Goal: Transaction & Acquisition: Purchase product/service

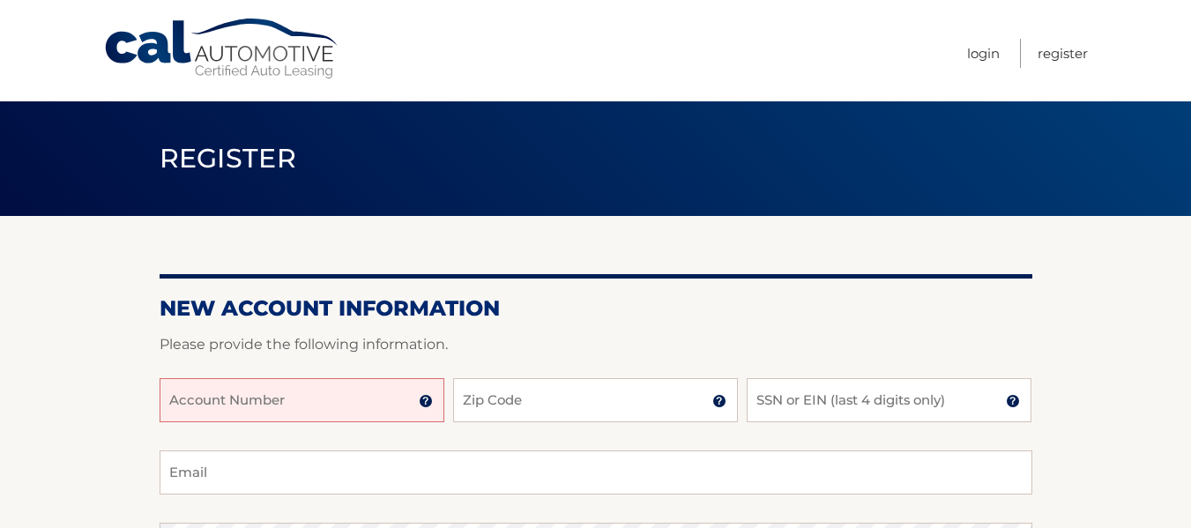
click at [183, 399] on input "Account Number" at bounding box center [301, 400] width 285 height 44
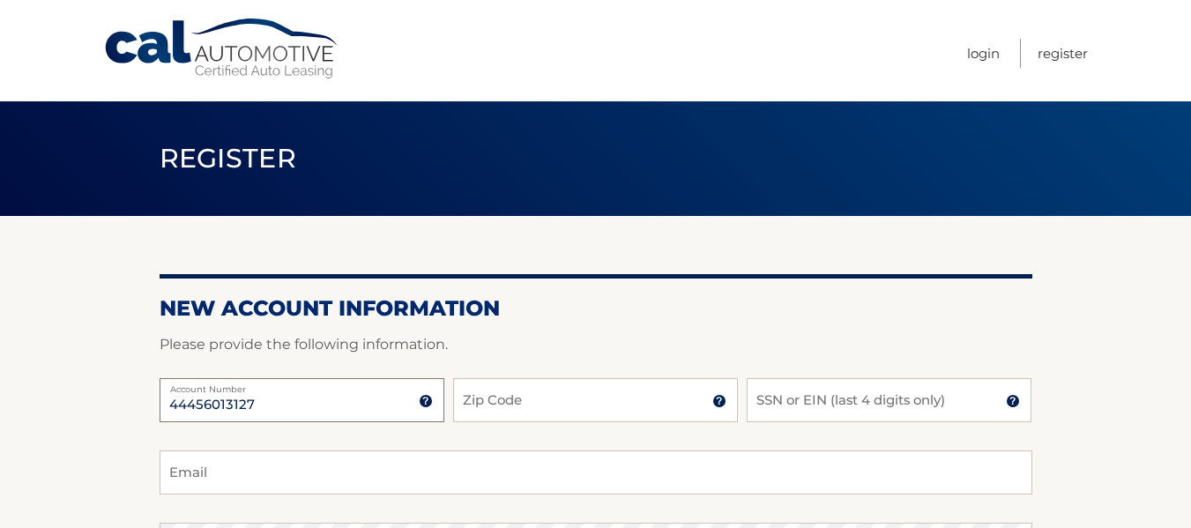
type input "44456013127"
click at [482, 411] on input "Zip Code" at bounding box center [595, 400] width 285 height 44
type input "14624"
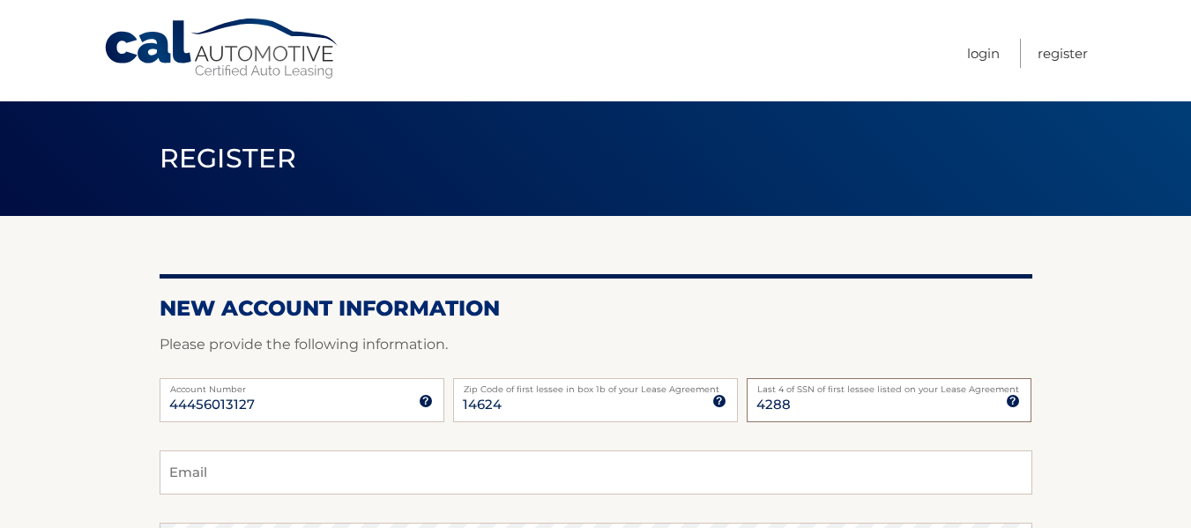
type input "4288"
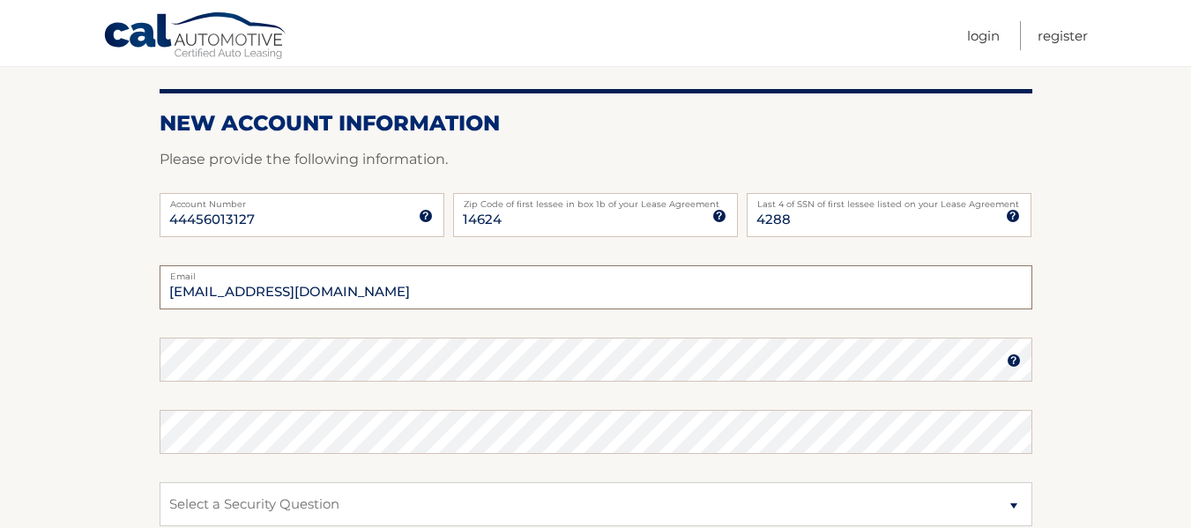
scroll to position [187, 0]
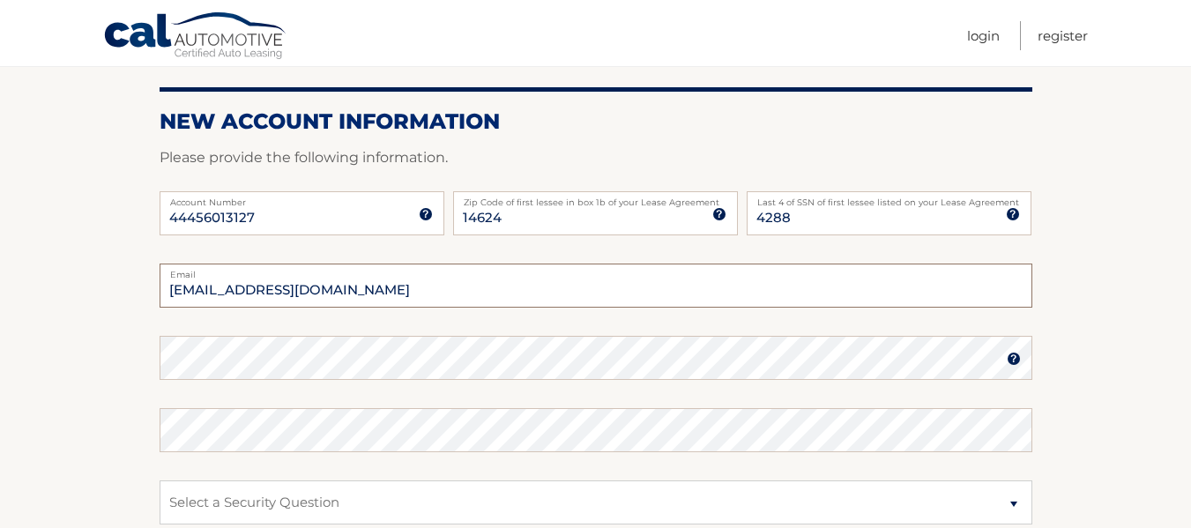
type input "kanndaley66@gmail.com"
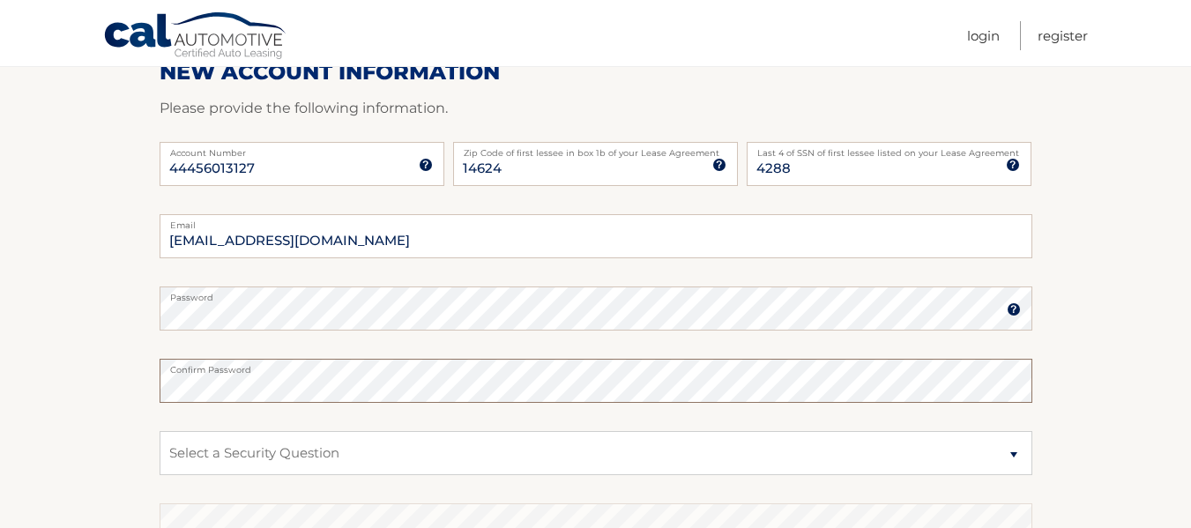
scroll to position [237, 0]
click at [306, 451] on select "Select a Security Question What was the name of your elementary school? What is…" at bounding box center [595, 452] width 872 height 44
select select "1"
click at [159, 430] on select "Select a Security Question What was the name of your elementary school? What is…" at bounding box center [595, 452] width 872 height 44
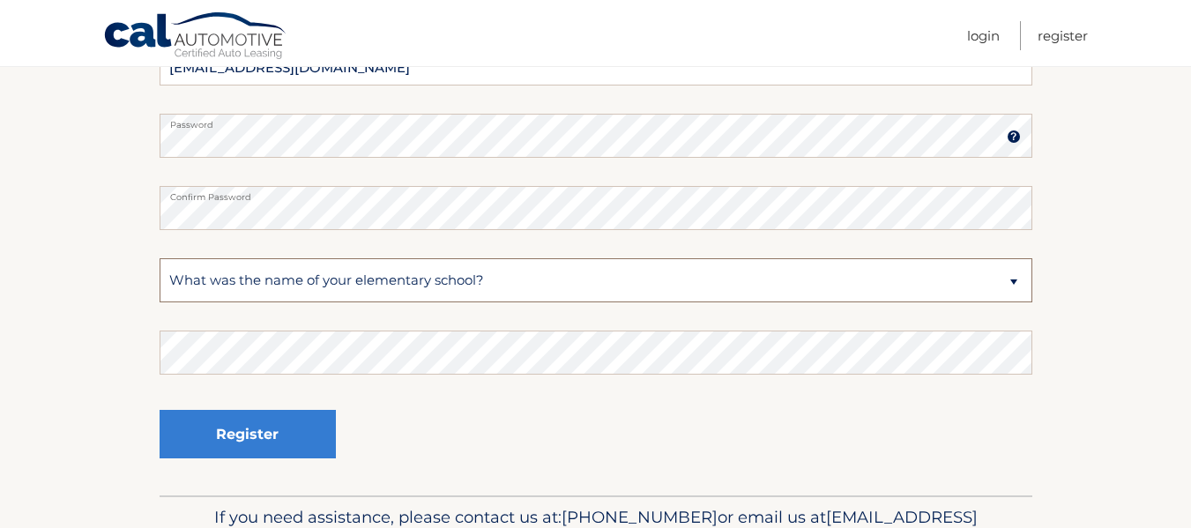
scroll to position [411, 0]
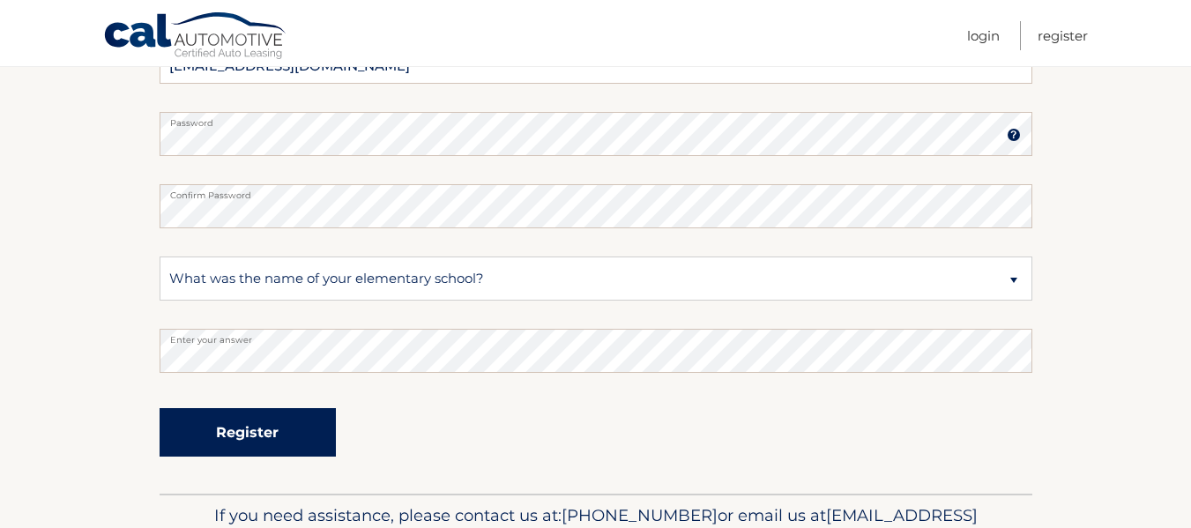
click at [190, 426] on button "Register" at bounding box center [247, 432] width 176 height 48
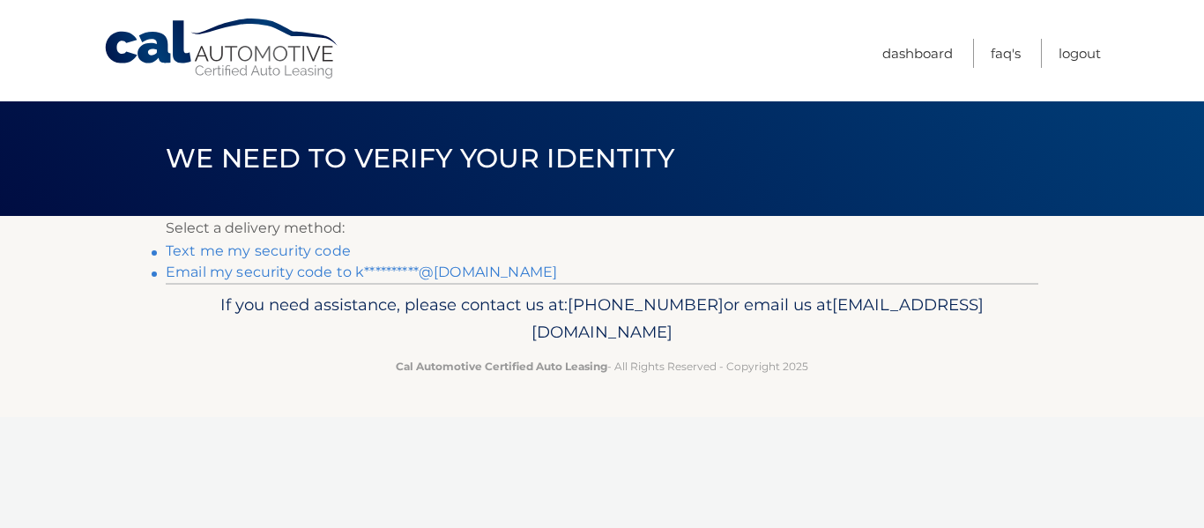
click at [299, 249] on link "Text me my security code" at bounding box center [258, 250] width 185 height 17
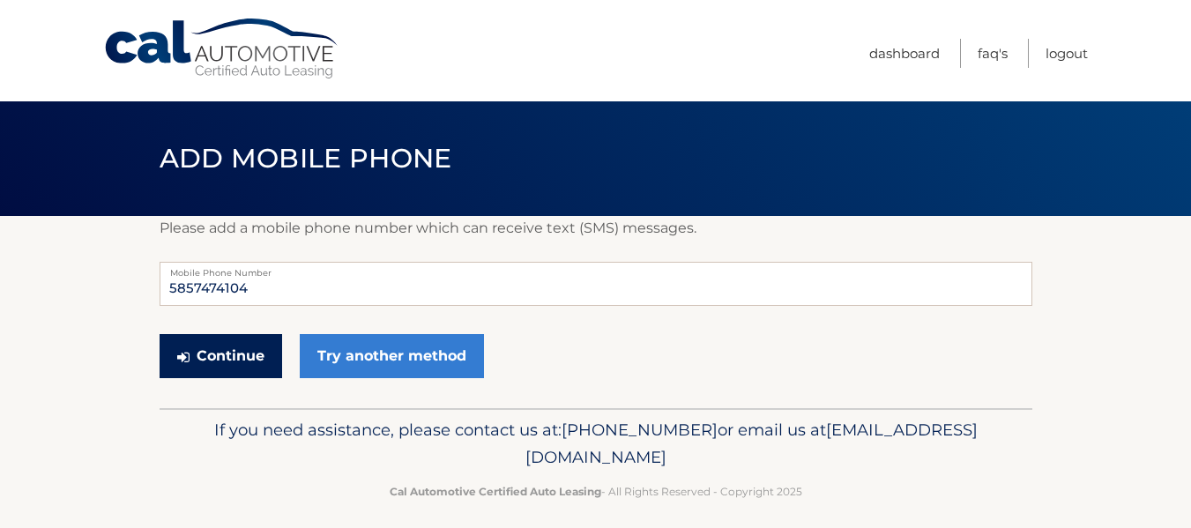
click at [211, 354] on button "Continue" at bounding box center [220, 356] width 122 height 44
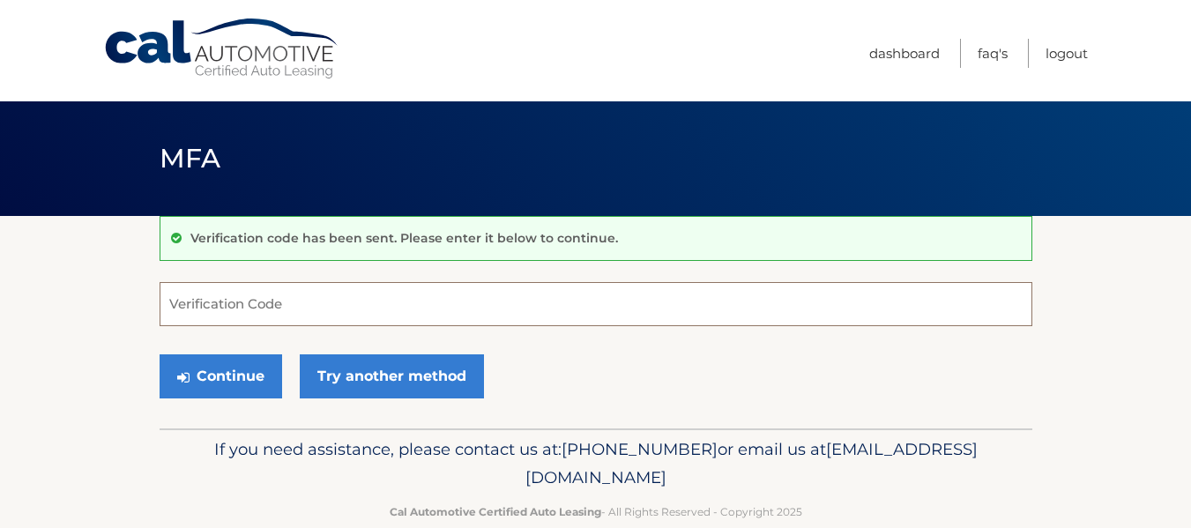
click at [234, 300] on input "Verification Code" at bounding box center [595, 304] width 872 height 44
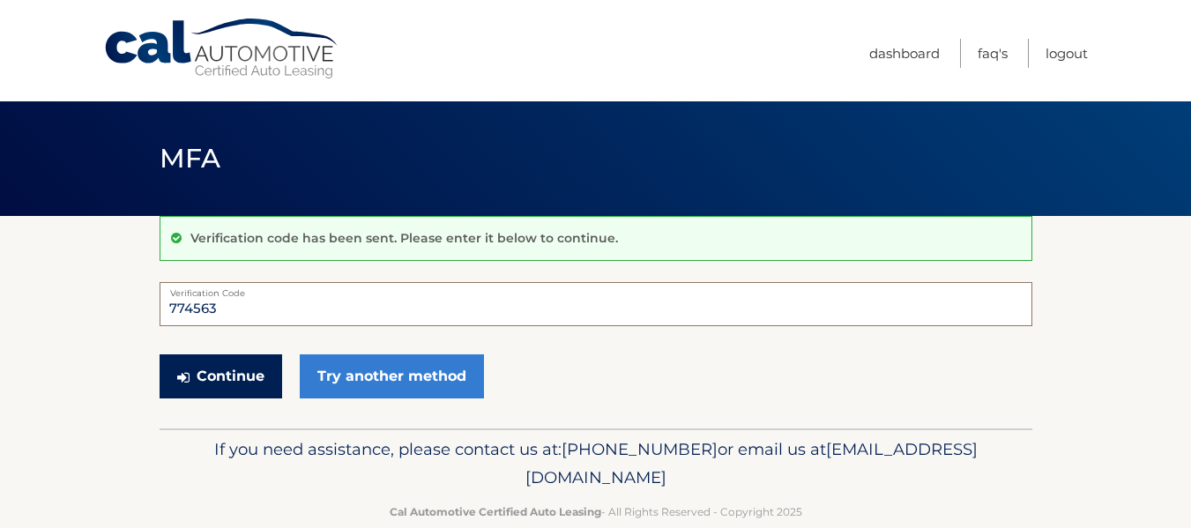
type input "774563"
click at [201, 378] on button "Continue" at bounding box center [220, 376] width 122 height 44
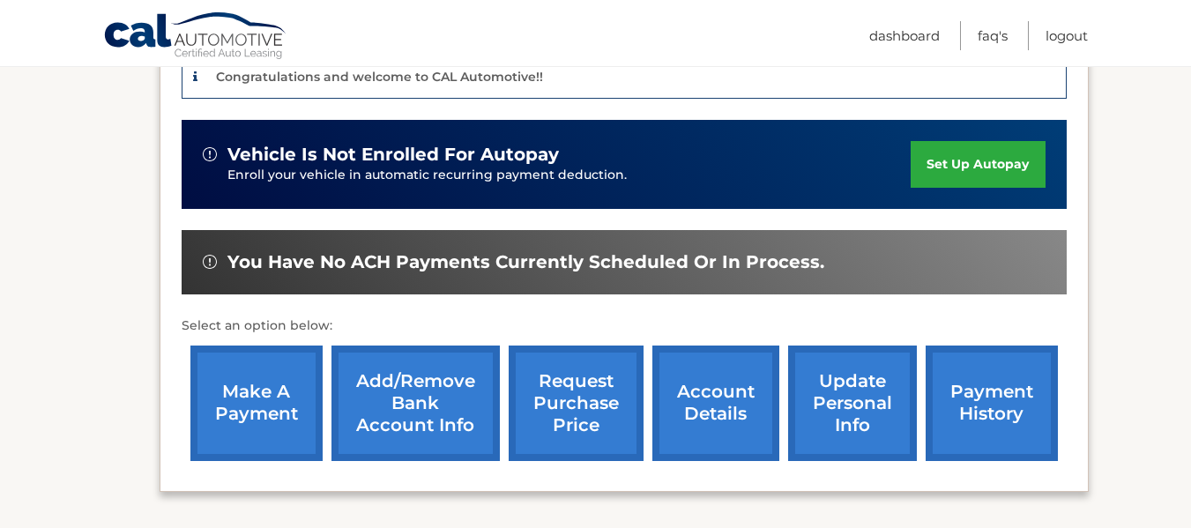
scroll to position [482, 0]
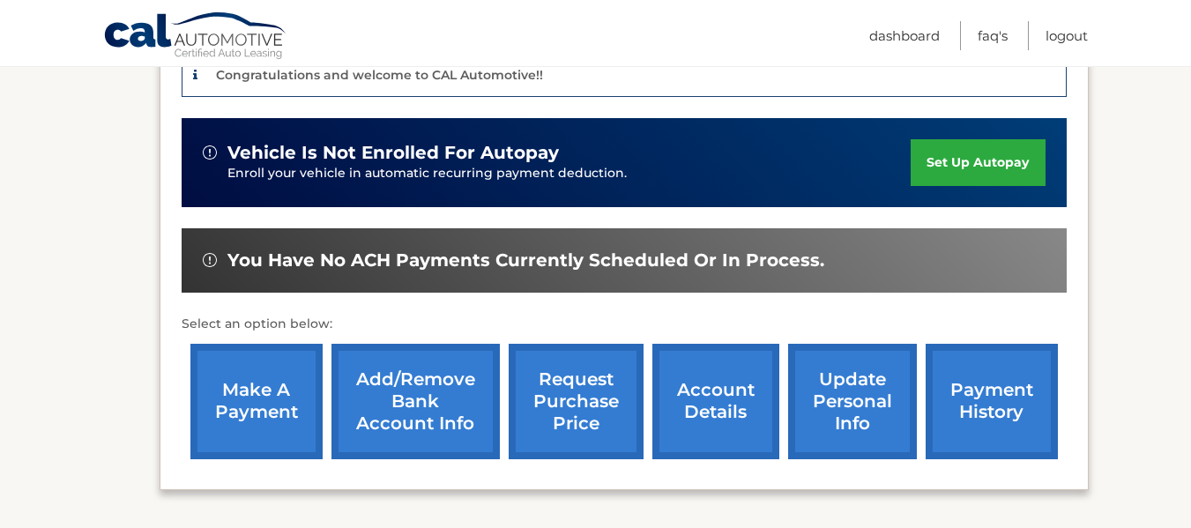
click at [263, 389] on link "make a payment" at bounding box center [256, 401] width 132 height 115
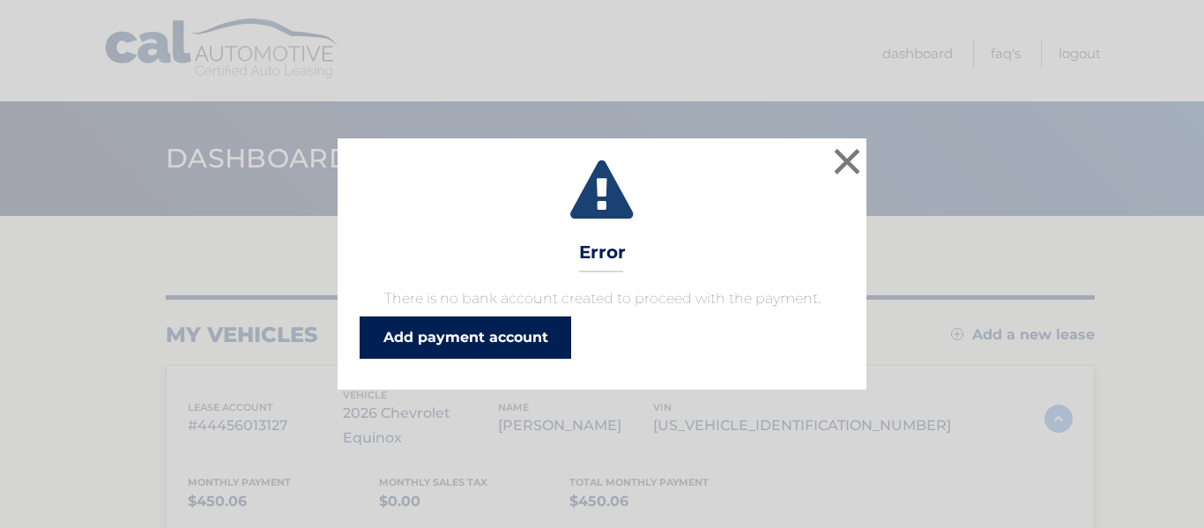
click at [417, 324] on link "Add payment account" at bounding box center [465, 337] width 211 height 42
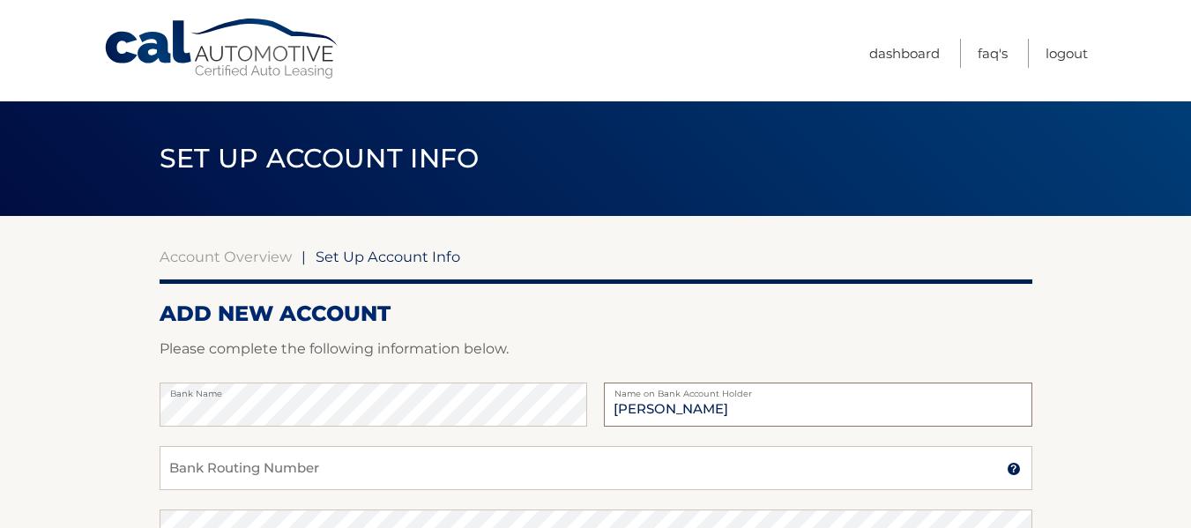
type input "[PERSON_NAME]"
click at [556, 456] on input "Bank Routing Number" at bounding box center [595, 468] width 872 height 44
type input "222371863"
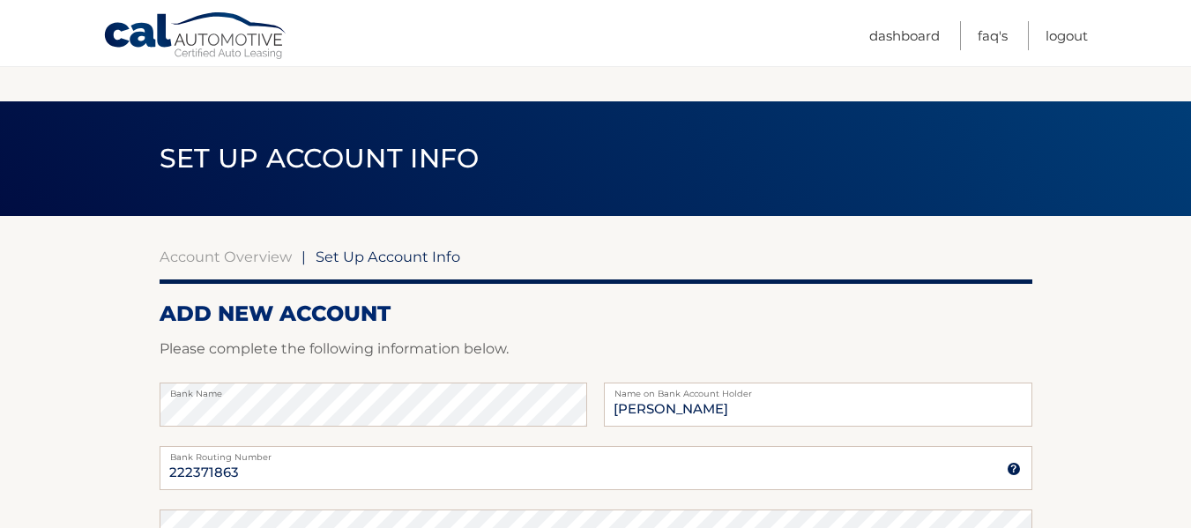
scroll to position [331, 0]
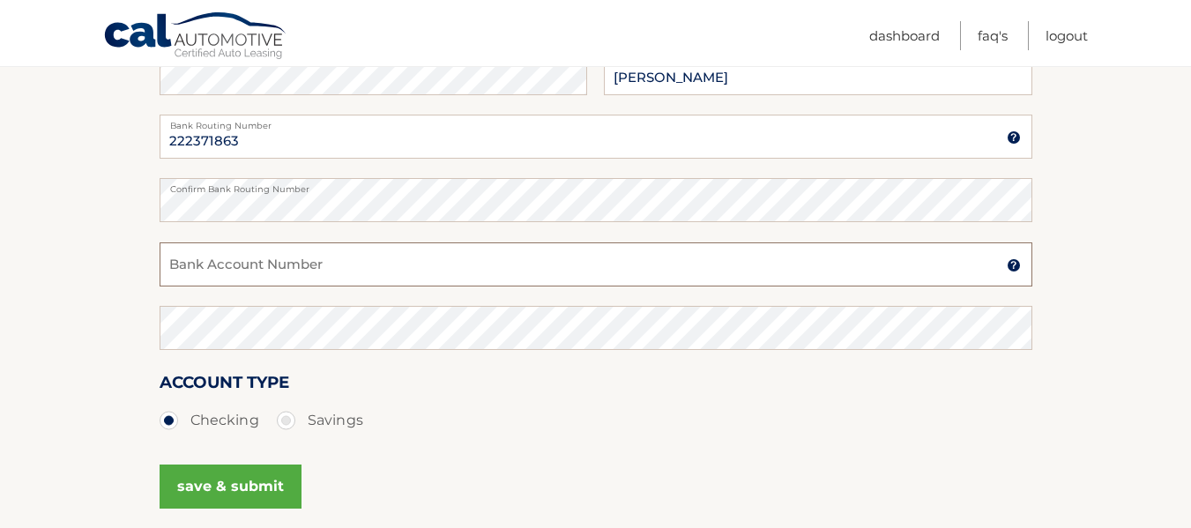
click at [259, 281] on input "Bank Account Number" at bounding box center [595, 264] width 872 height 44
type input "1"
click at [159, 464] on button "save & submit" at bounding box center [230, 486] width 142 height 44
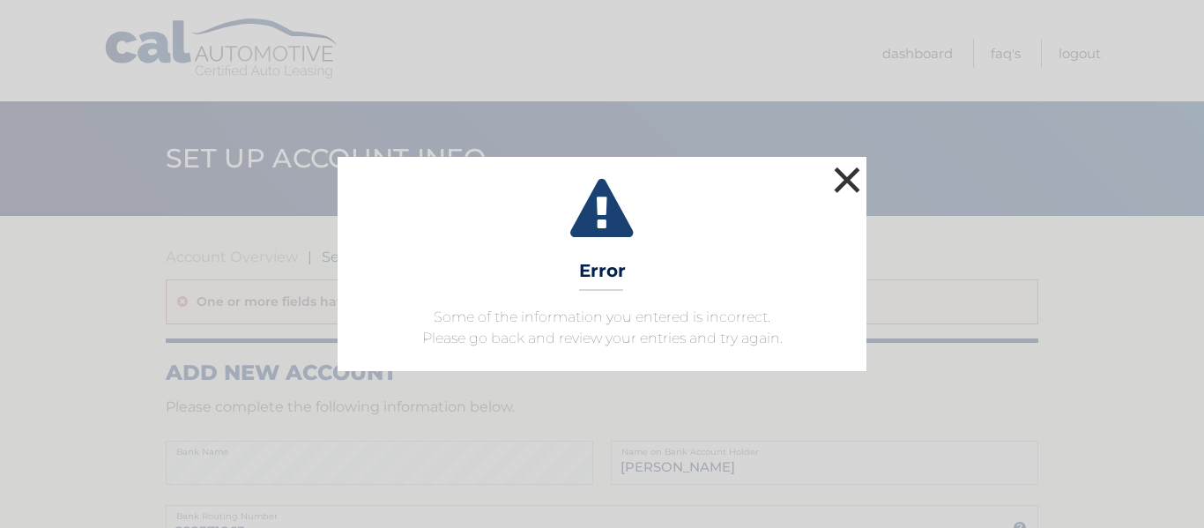
click at [836, 168] on button "×" at bounding box center [846, 179] width 35 height 35
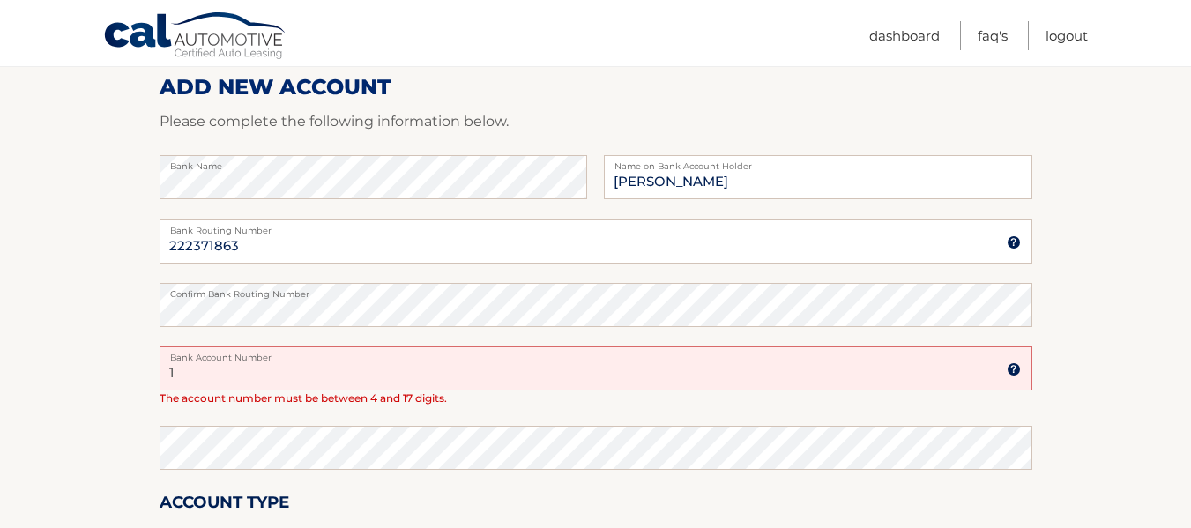
scroll to position [286, 0]
click at [189, 376] on input "1" at bounding box center [595, 367] width 872 height 44
click at [274, 374] on input "1369994296" at bounding box center [595, 367] width 872 height 44
type input "1"
type input "1369994296"
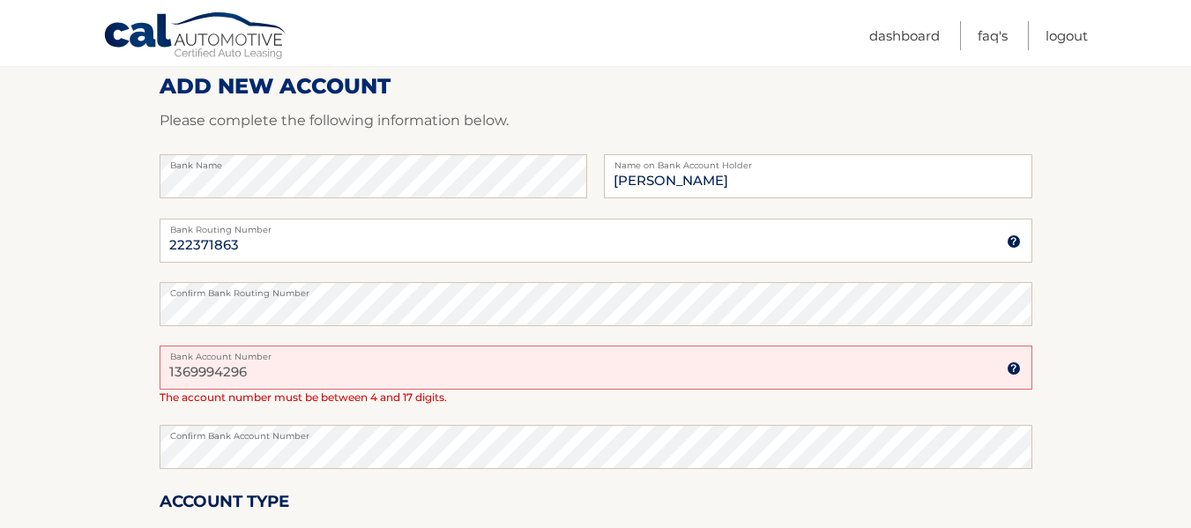
click at [286, 480] on div "Confirm Bank Account Number" at bounding box center [595, 456] width 872 height 63
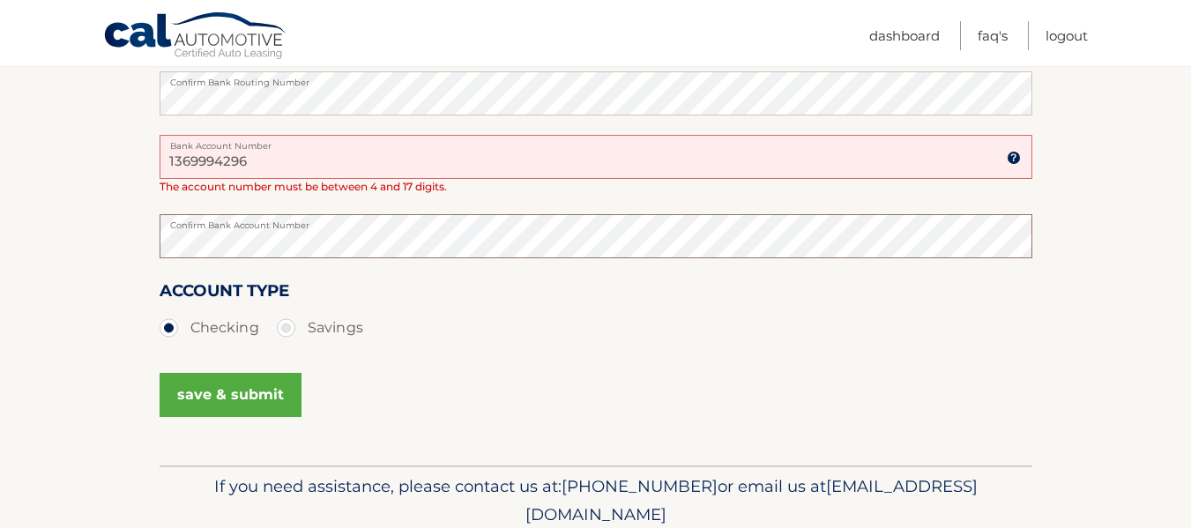
scroll to position [498, 0]
click at [218, 377] on button "save & submit" at bounding box center [230, 394] width 142 height 44
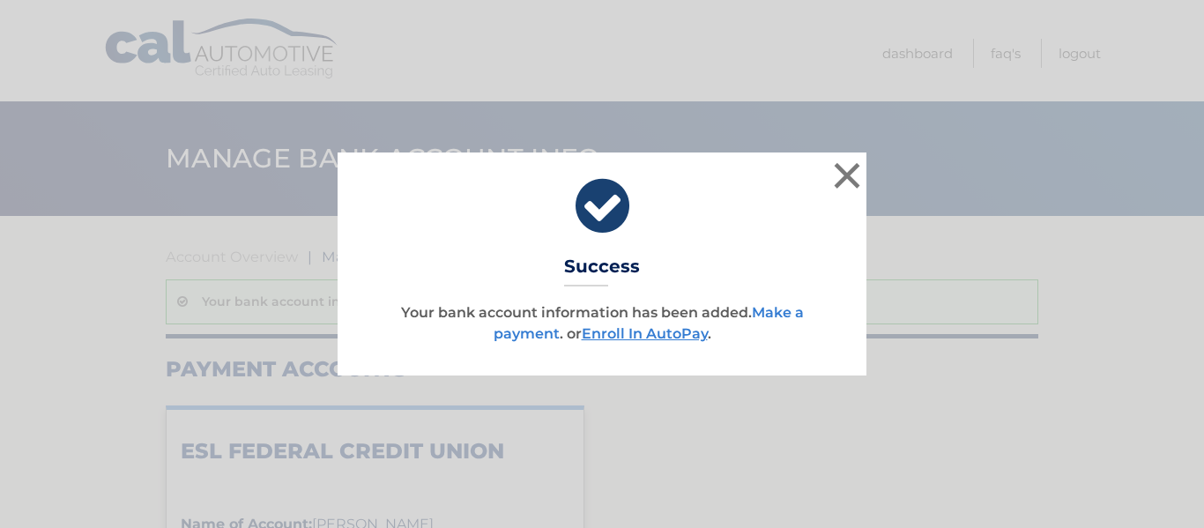
click at [525, 328] on link "Make a payment" at bounding box center [648, 323] width 310 height 38
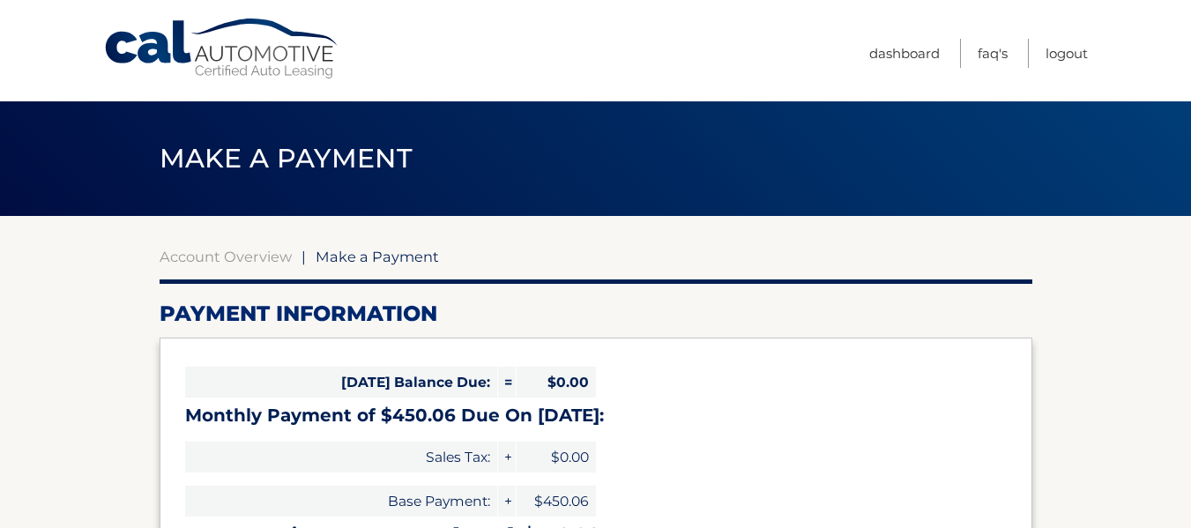
select select "YWQ4ZTBhYjktZjUyNC00YmMwLWJmY2ItNGVhYmQ5ZGMxZjEy"
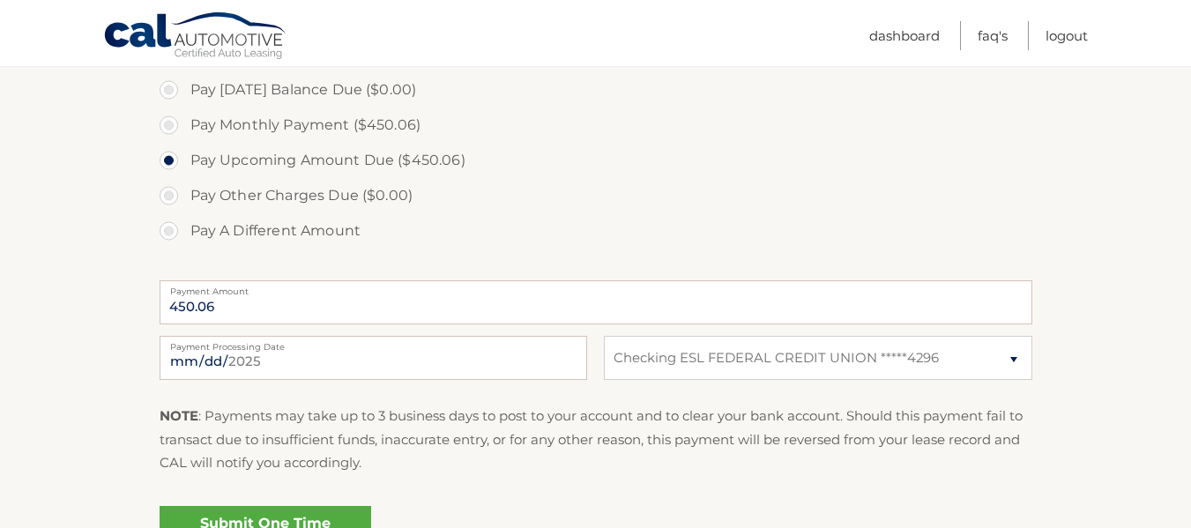
scroll to position [538, 0]
click at [307, 353] on input "2025-09-28" at bounding box center [372, 357] width 427 height 44
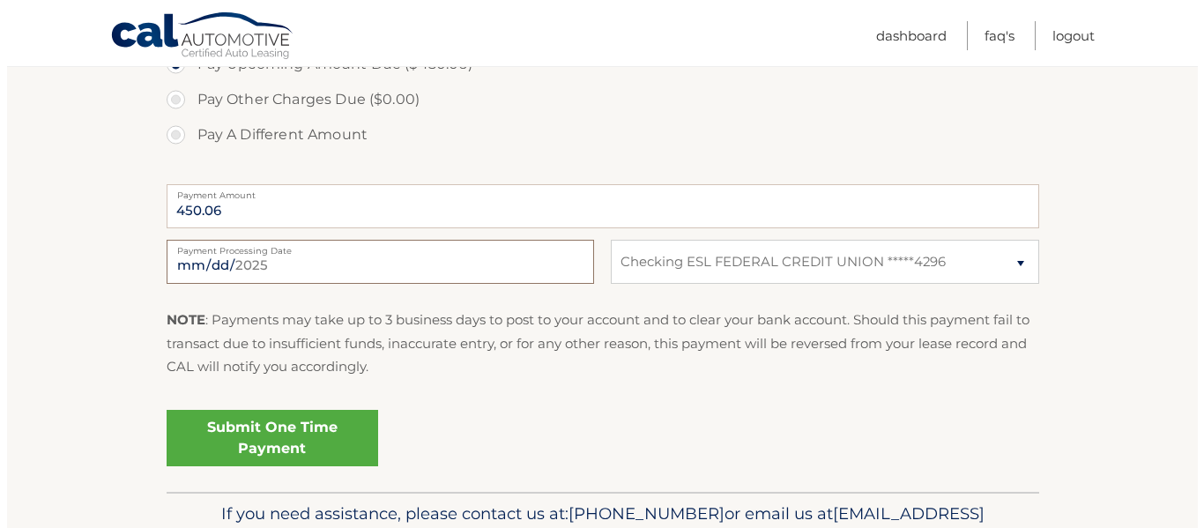
scroll to position [635, 0]
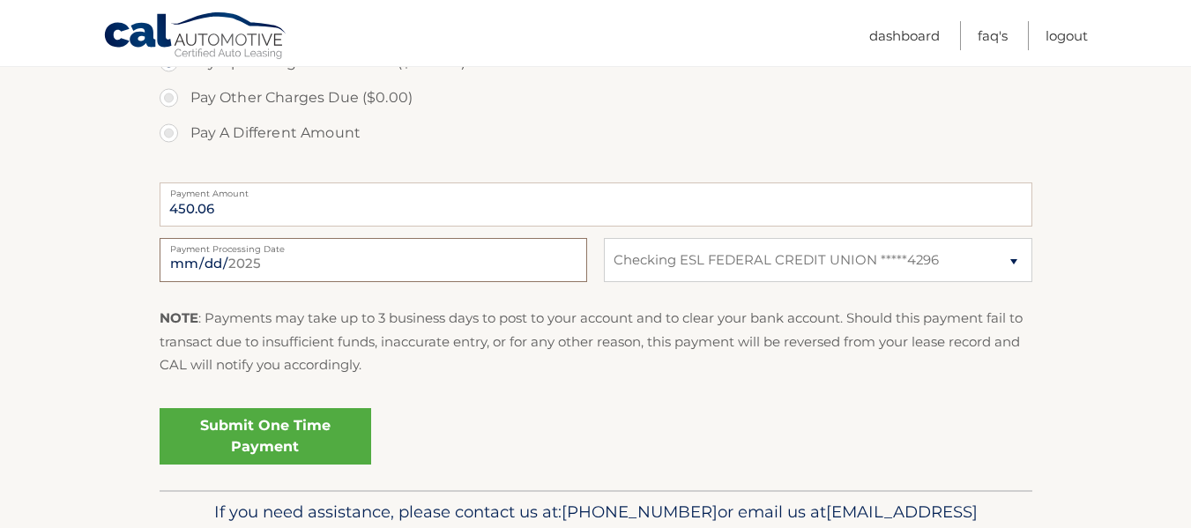
click at [271, 263] on input "2025-10-02" at bounding box center [372, 260] width 427 height 44
type input "2025-09-28"
click at [296, 429] on link "Submit One Time Payment" at bounding box center [264, 436] width 211 height 56
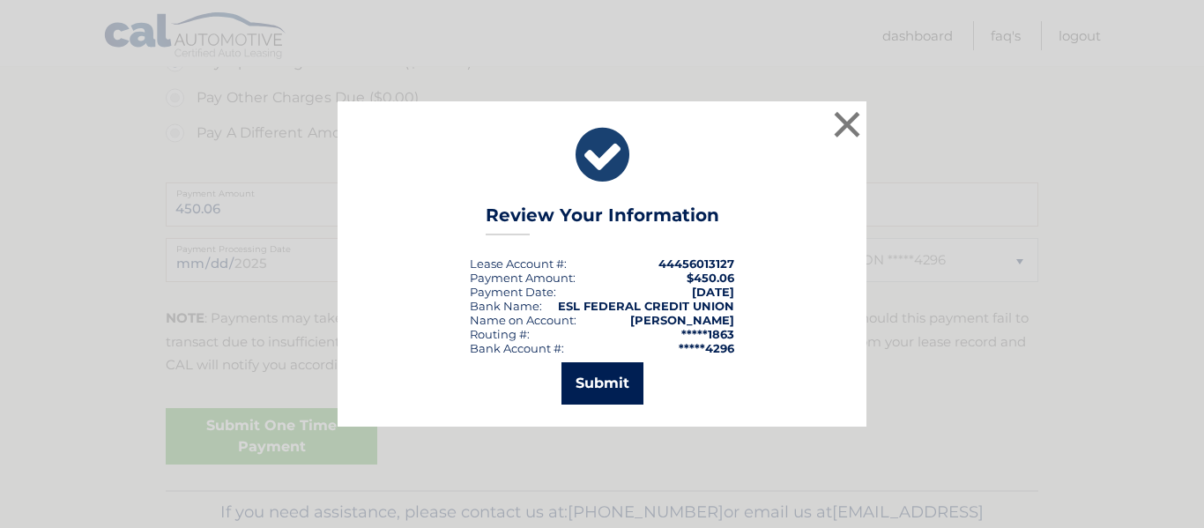
click at [597, 376] on button "Submit" at bounding box center [602, 383] width 82 height 42
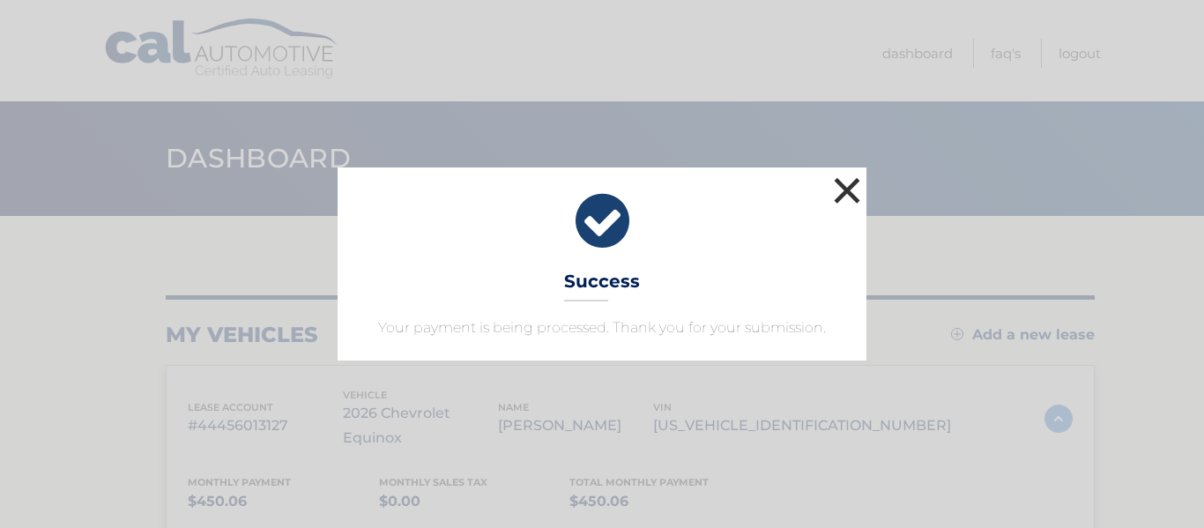
click at [842, 187] on button "×" at bounding box center [846, 190] width 35 height 35
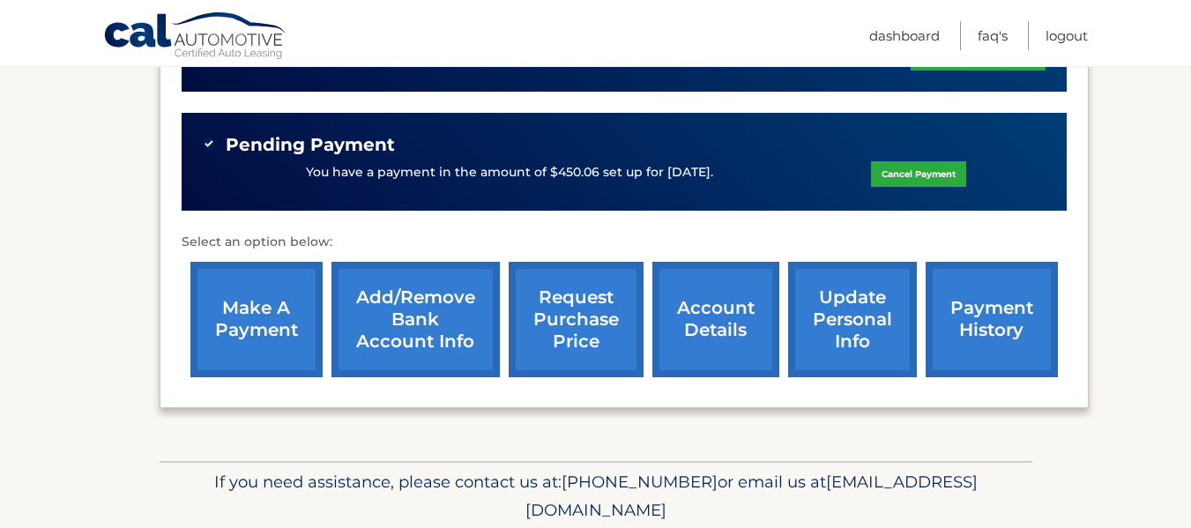
scroll to position [640, 0]
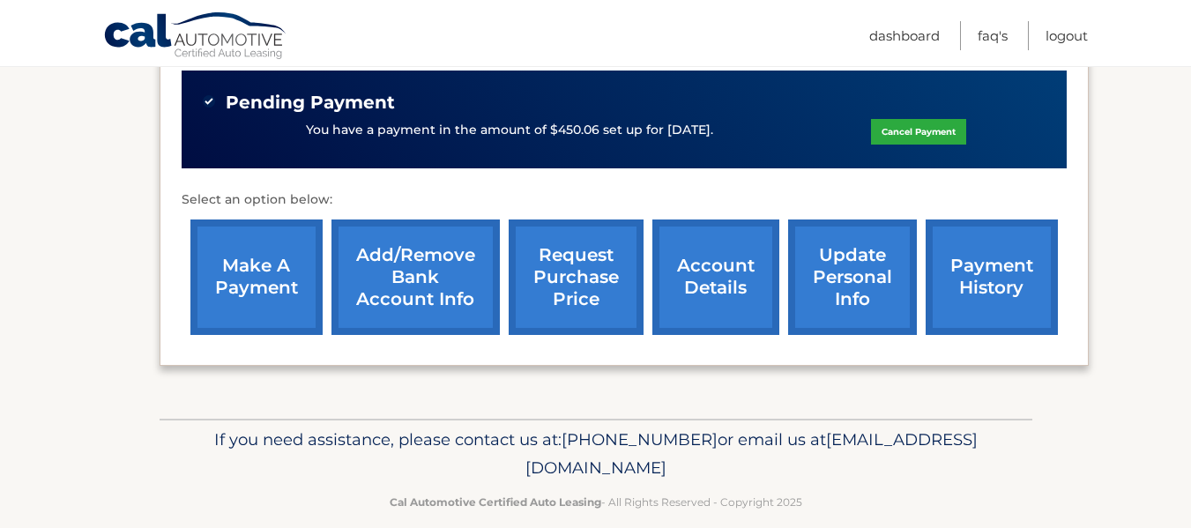
click at [714, 260] on link "account details" at bounding box center [715, 276] width 127 height 115
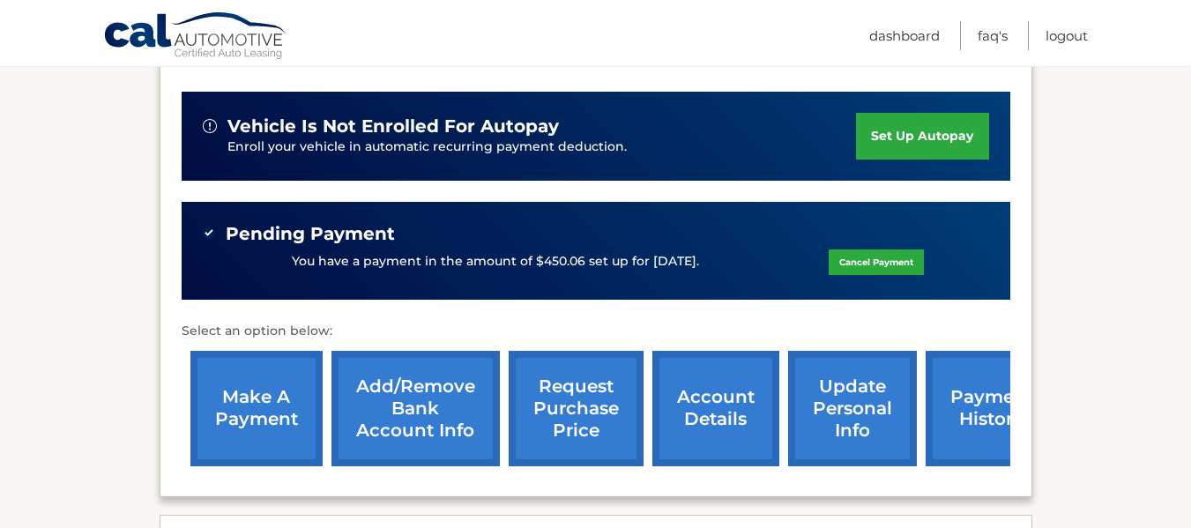
scroll to position [467, 0]
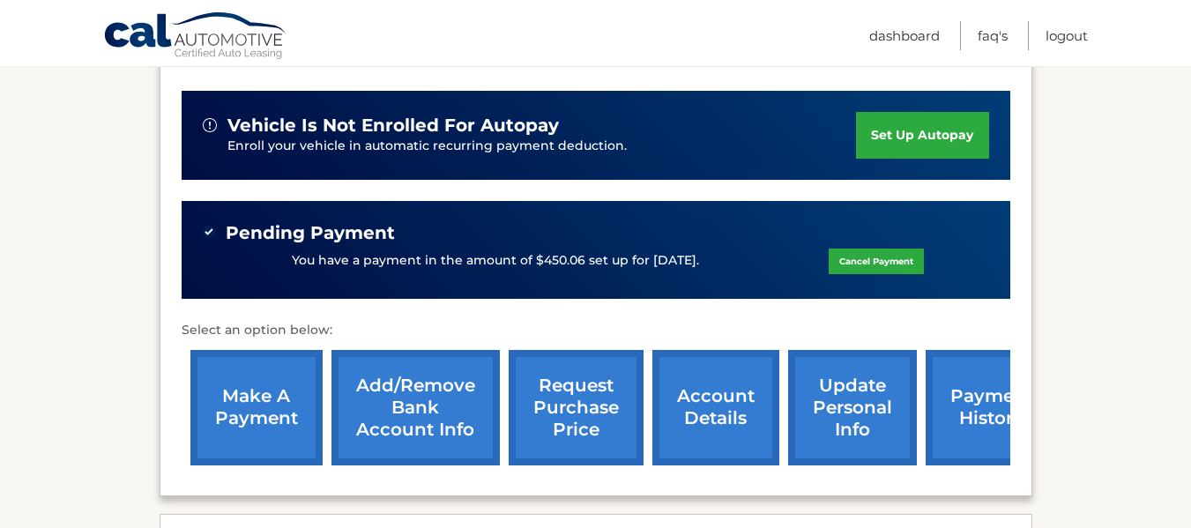
click at [967, 370] on link "payment history" at bounding box center [991, 407] width 132 height 115
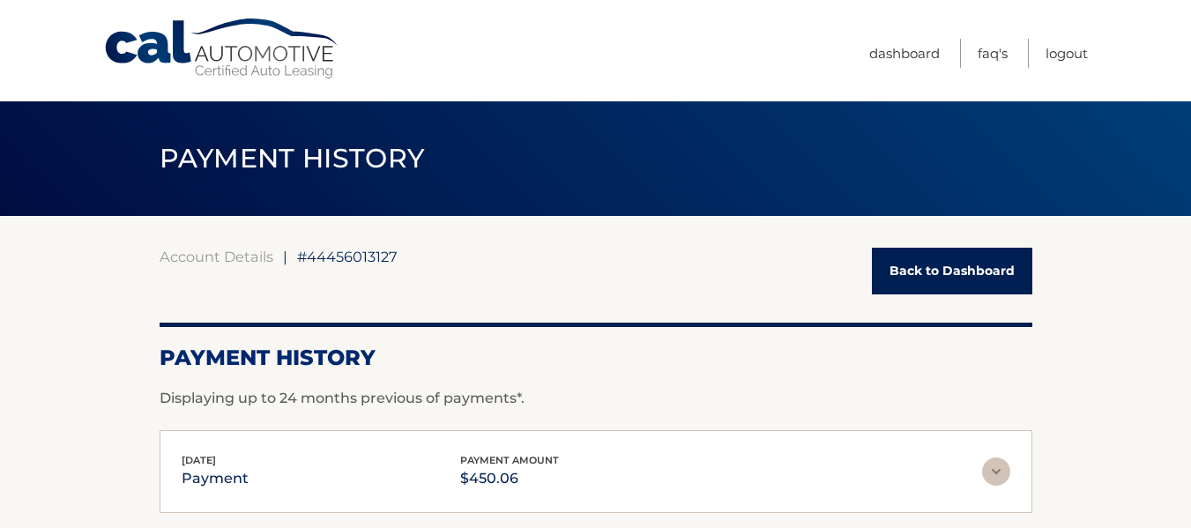
click at [902, 247] on div "Account Details | #44456013127 Back to Dashboard Payment History Displaying up …" at bounding box center [595, 408] width 872 height 385
click at [913, 265] on link "Back to Dashboard" at bounding box center [952, 271] width 160 height 47
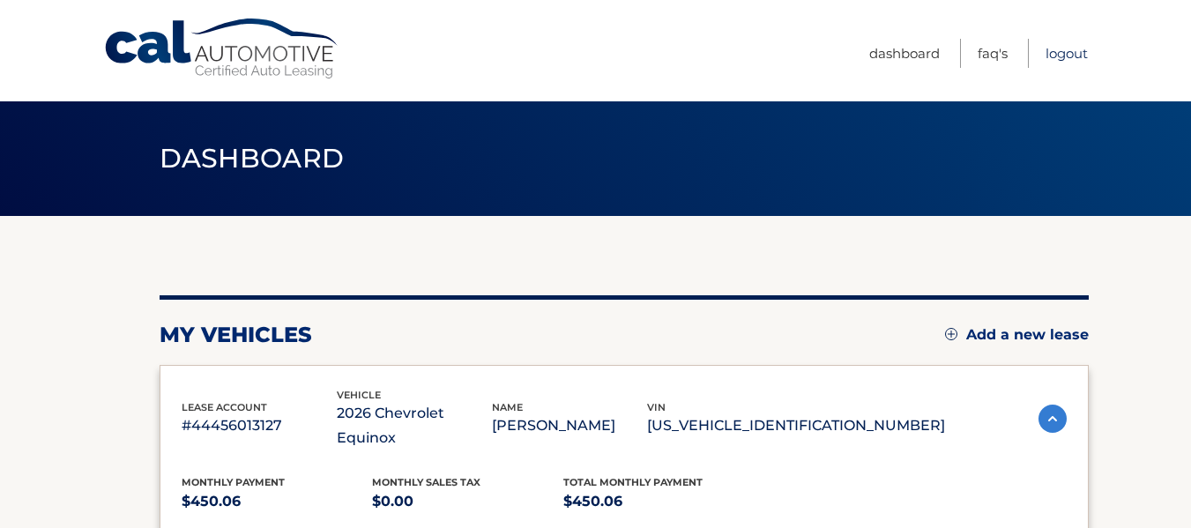
click at [1063, 57] on link "Logout" at bounding box center [1066, 53] width 42 height 29
